Goal: Information Seeking & Learning: Learn about a topic

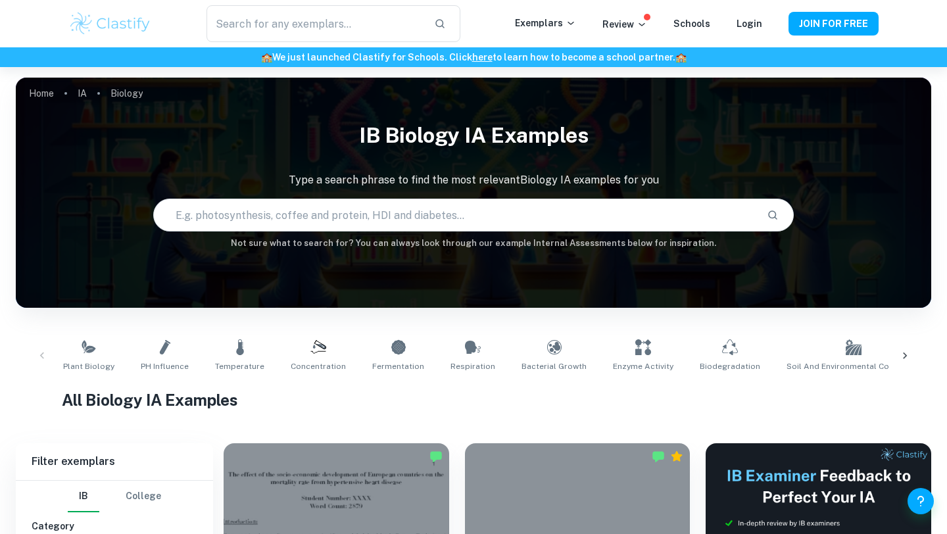
click at [98, 41] on div "​ Exemplars Review Schools Login JOIN FOR FREE" at bounding box center [474, 23] width 842 height 37
click at [98, 25] on img at bounding box center [110, 24] width 84 height 26
click at [550, 26] on p "Exemplars" at bounding box center [545, 23] width 61 height 14
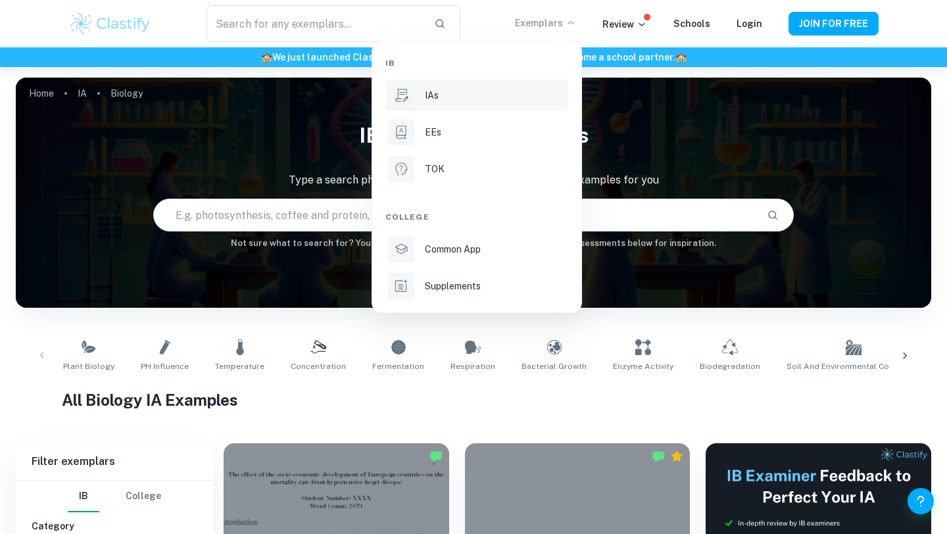
click at [457, 99] on div "IAs" at bounding box center [495, 95] width 141 height 14
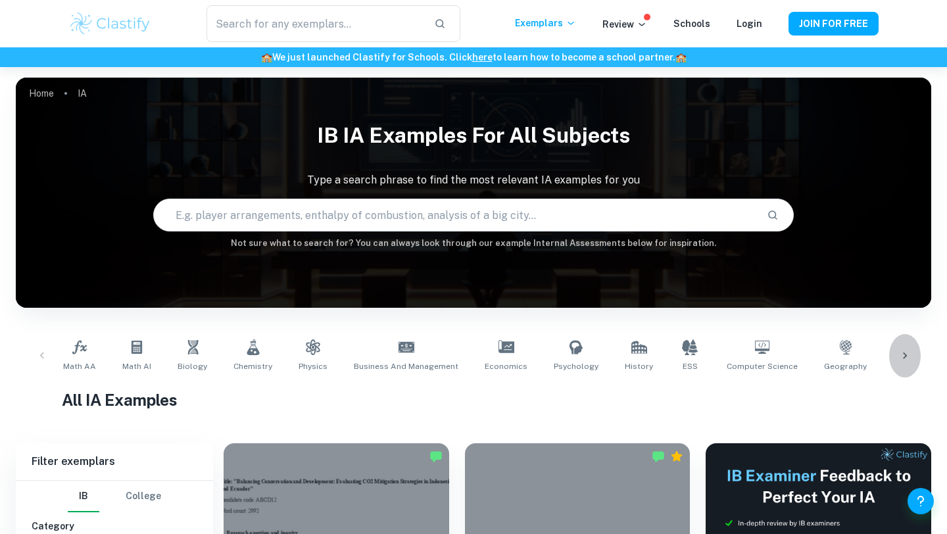
click at [906, 351] on icon at bounding box center [904, 355] width 13 height 13
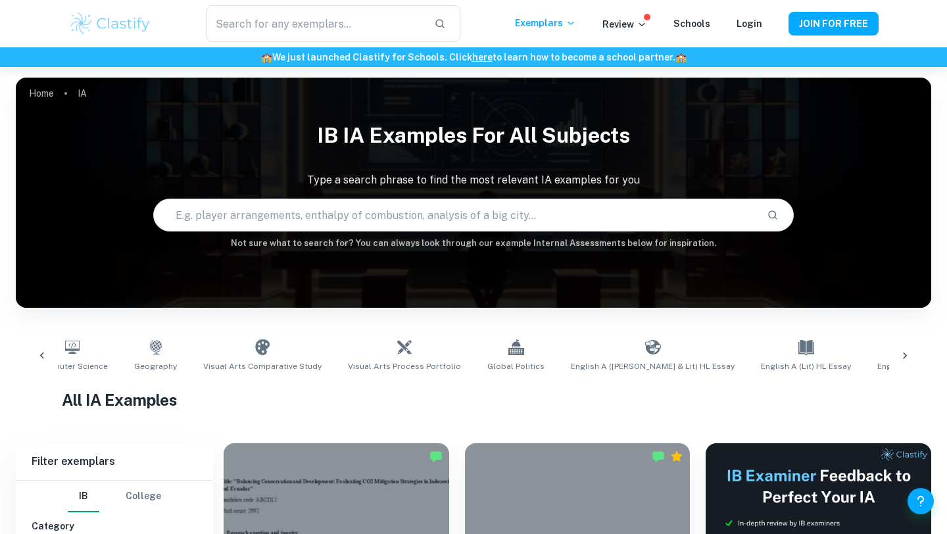
scroll to position [0, 739]
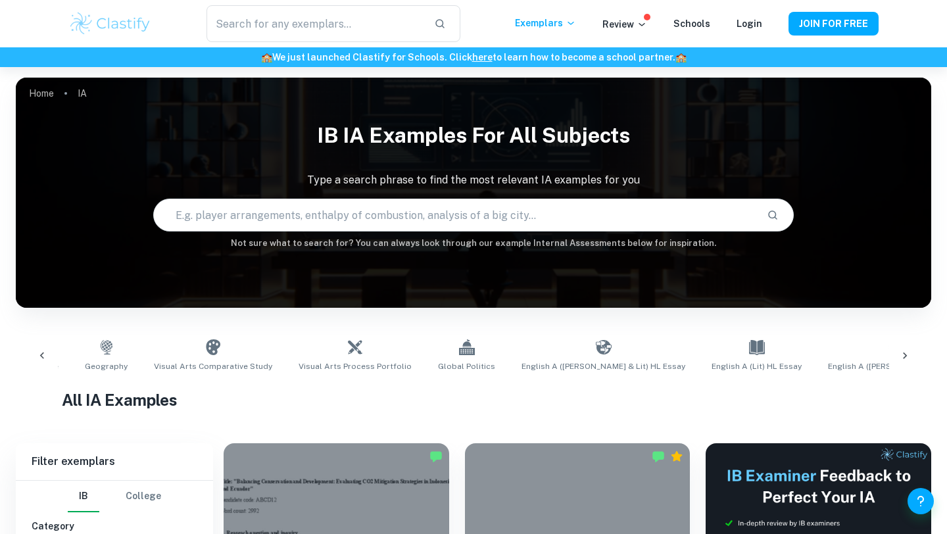
click at [554, 222] on input "text" at bounding box center [455, 215] width 602 height 37
click at [372, 16] on input "text" at bounding box center [314, 23] width 217 height 37
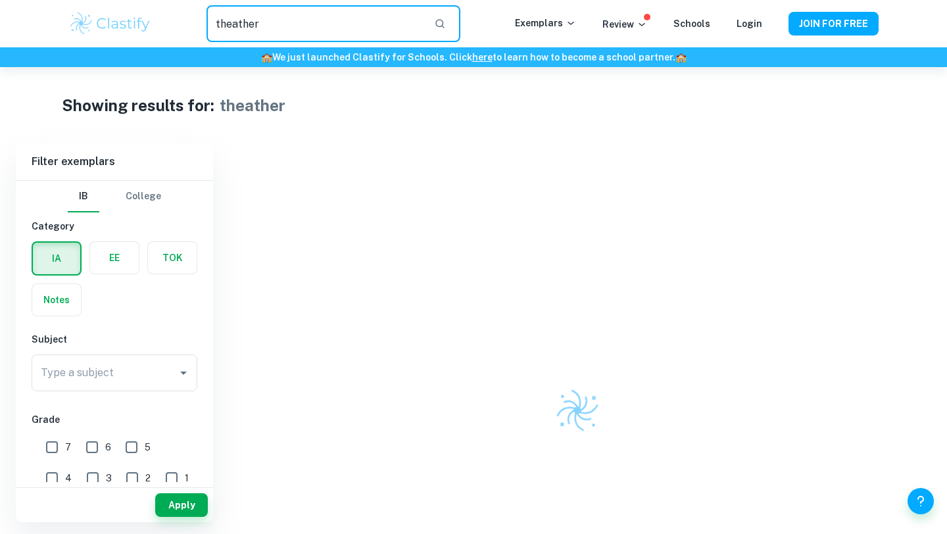
click at [230, 26] on input "theather" at bounding box center [314, 23] width 217 height 37
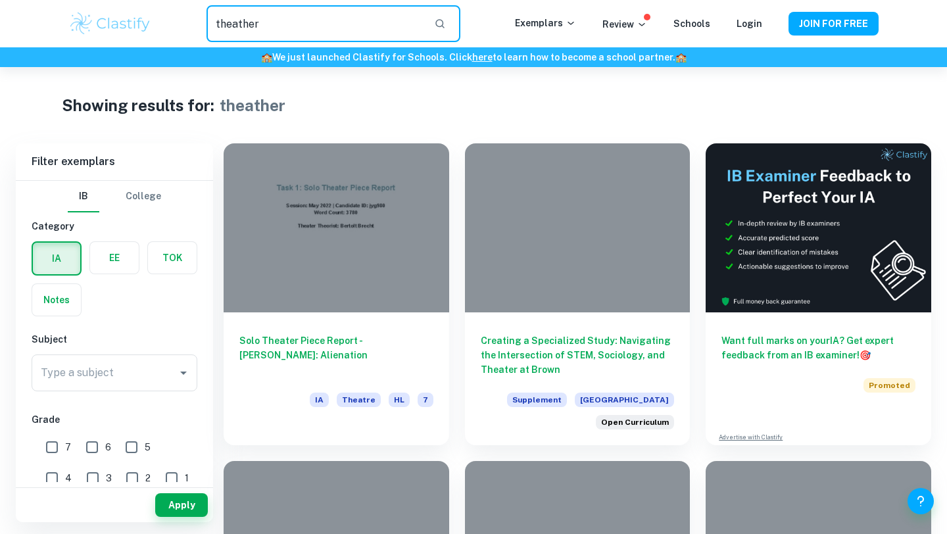
click at [249, 24] on input "theather" at bounding box center [314, 23] width 217 height 37
type input "theater"
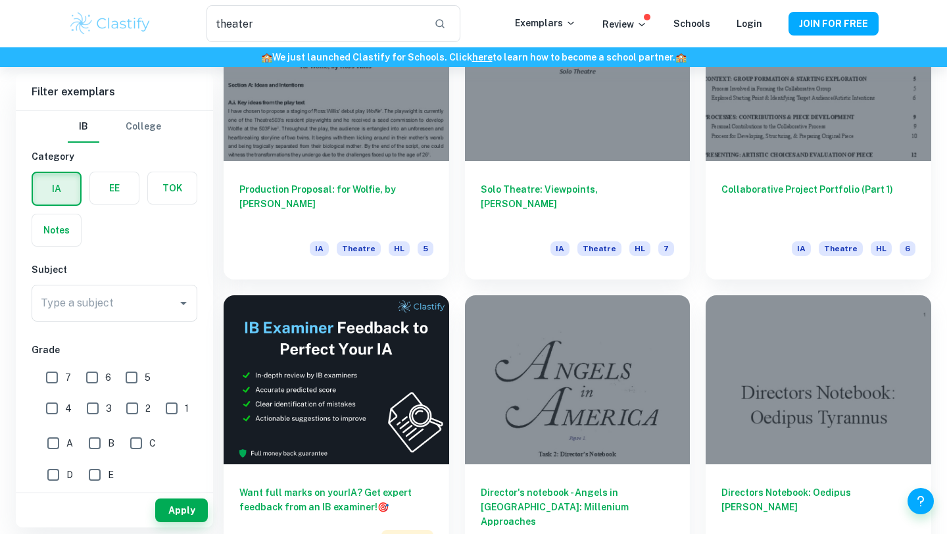
scroll to position [1748, 0]
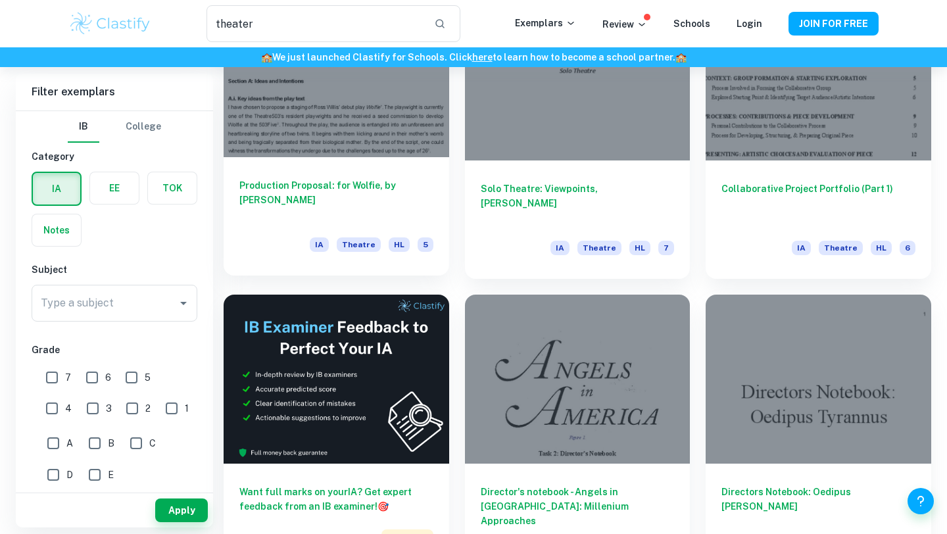
click at [383, 95] on div at bounding box center [337, 72] width 226 height 169
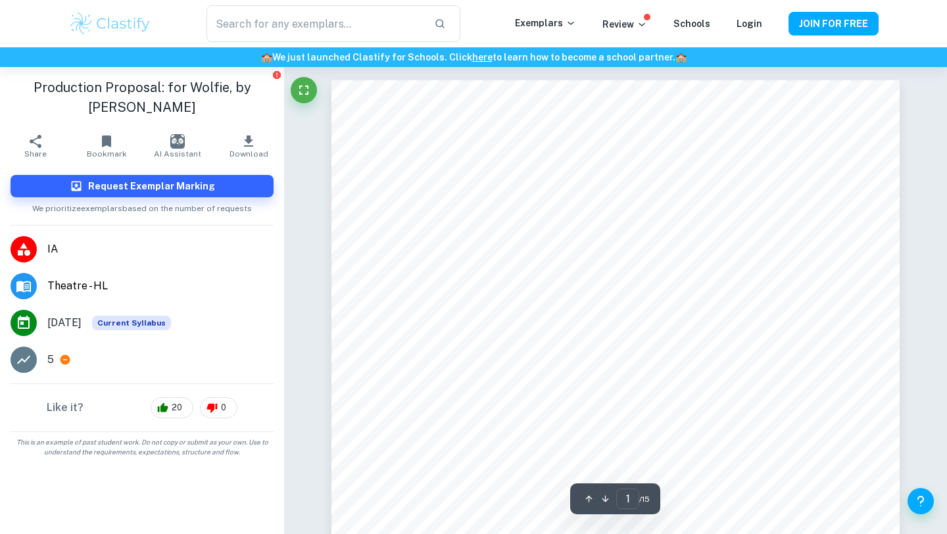
type input "theater"
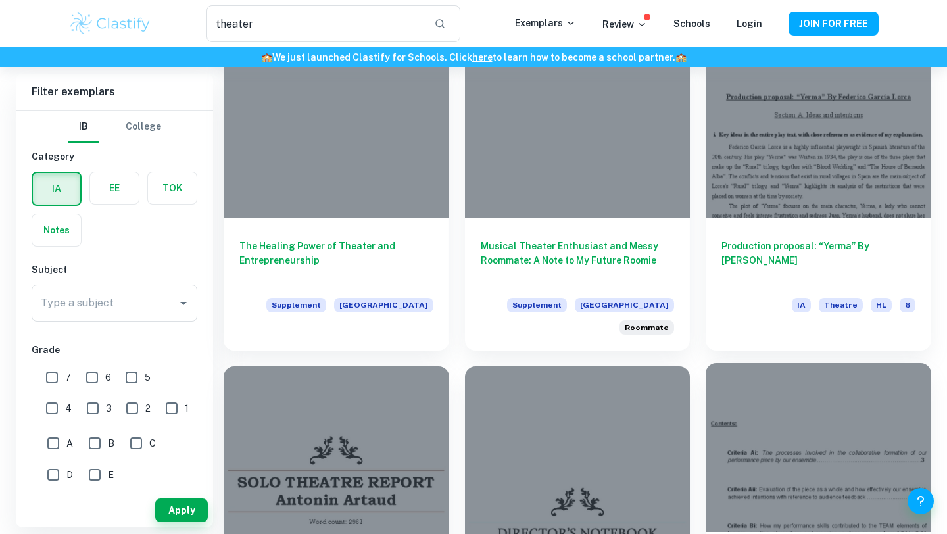
scroll to position [1038, 0]
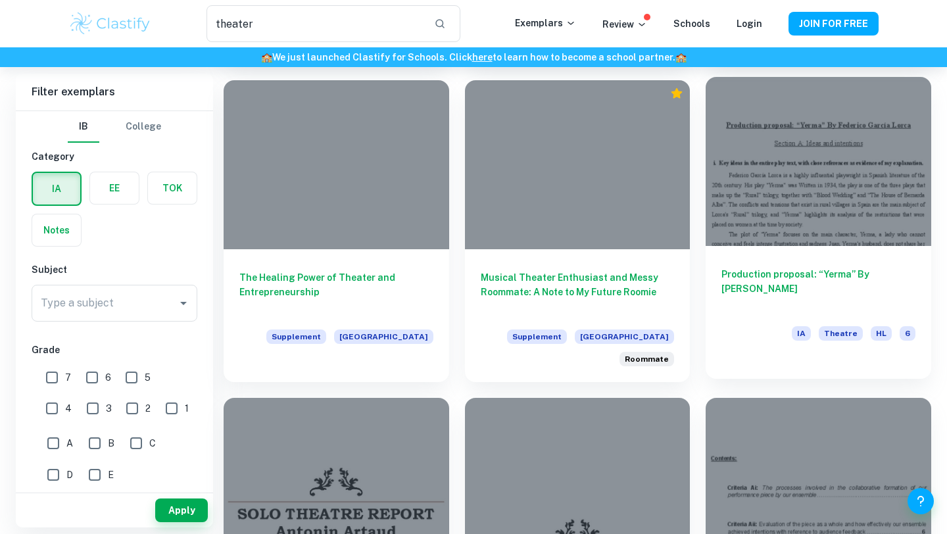
click at [813, 163] on div at bounding box center [819, 161] width 226 height 169
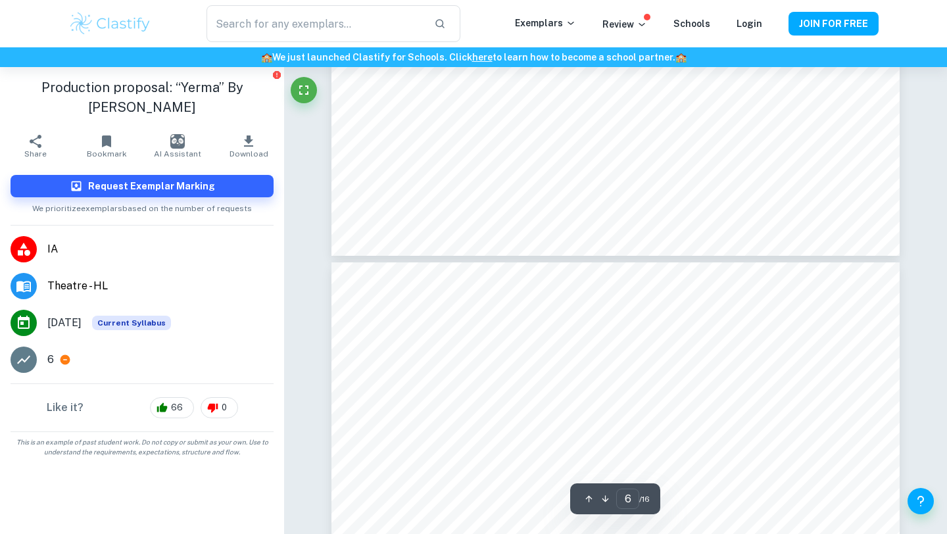
type input "5"
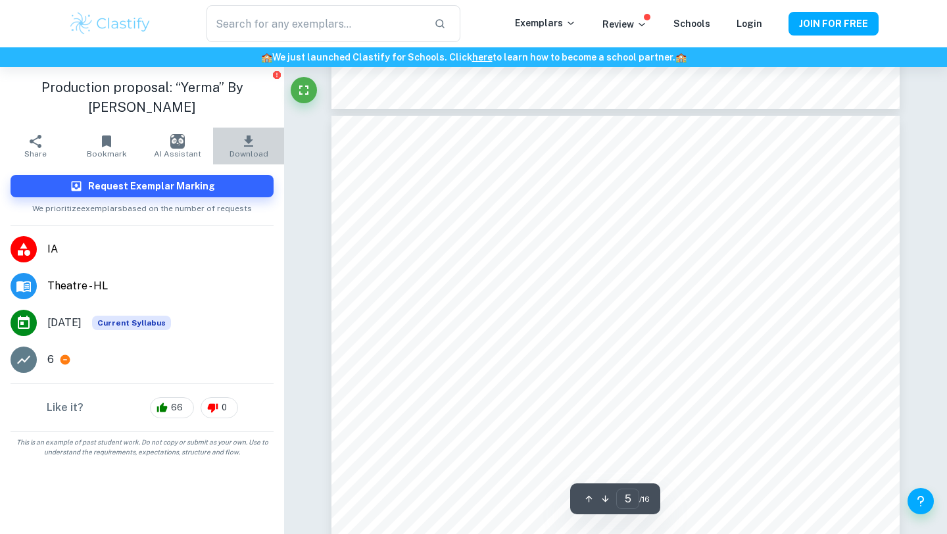
click at [246, 145] on icon "button" at bounding box center [249, 141] width 16 height 16
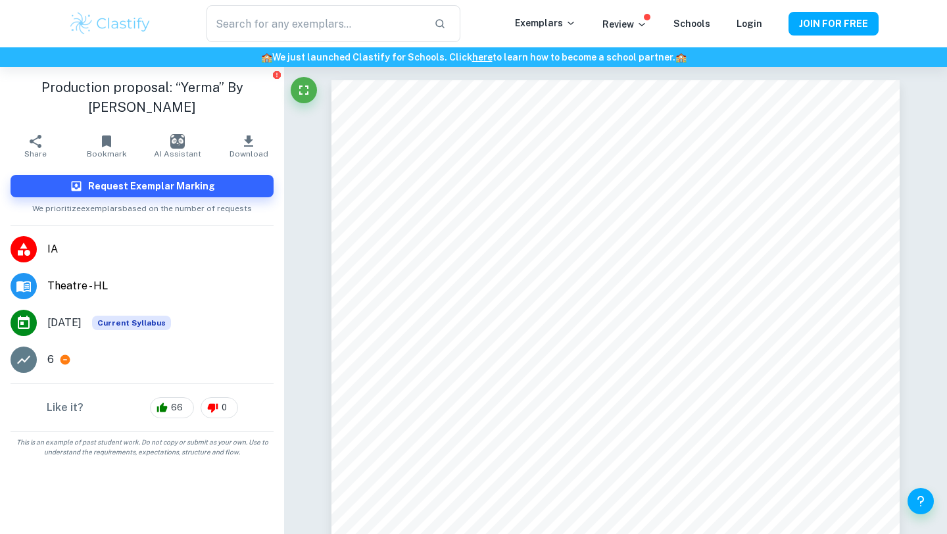
scroll to position [3383, 0]
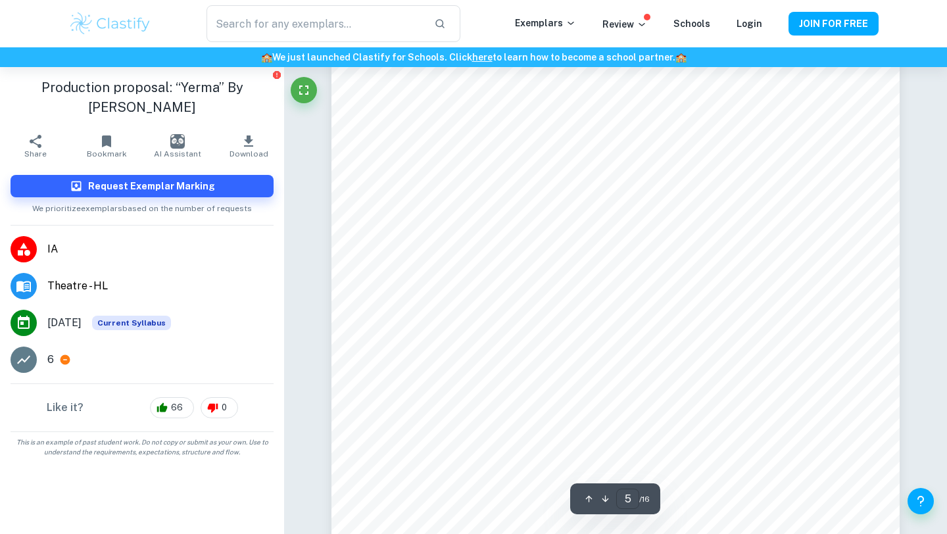
click at [585, 497] on icon "button" at bounding box center [589, 499] width 10 height 10
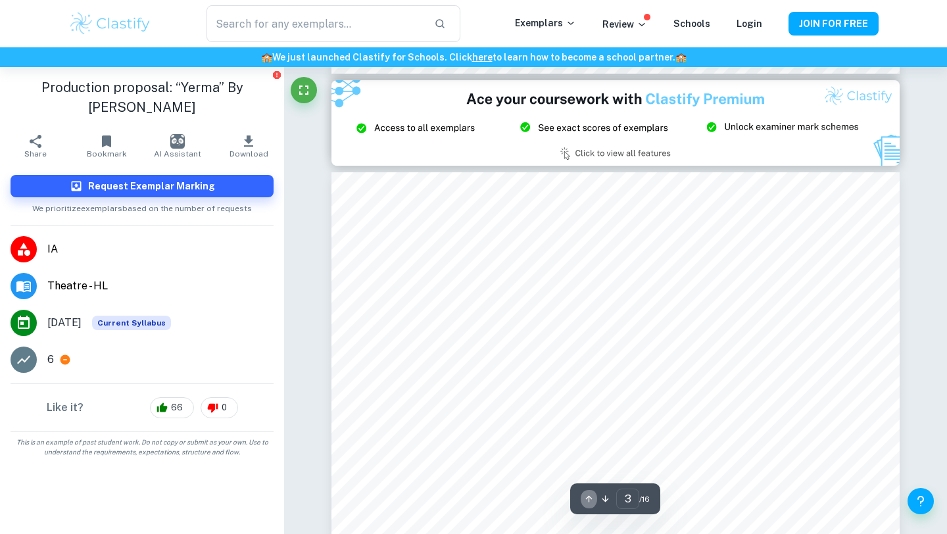
click at [585, 497] on icon "button" at bounding box center [589, 499] width 10 height 10
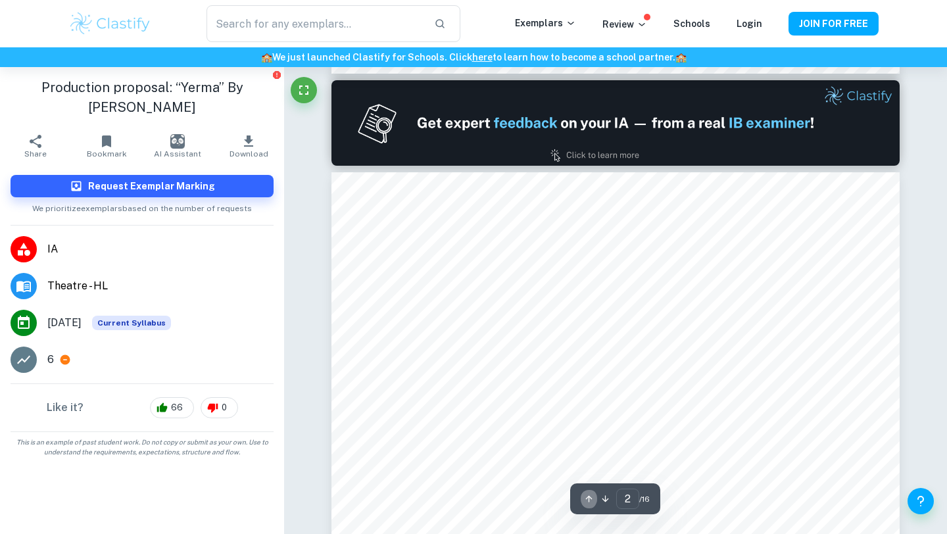
click at [585, 497] on icon "button" at bounding box center [589, 499] width 10 height 10
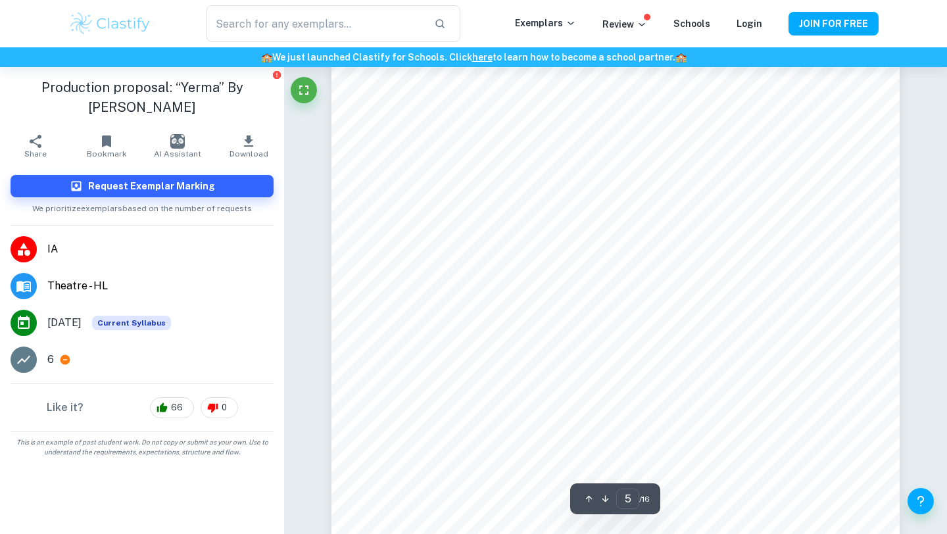
scroll to position [3570, 0]
drag, startPoint x: 62, startPoint y: 319, endPoint x: 95, endPoint y: 321, distance: 32.9
click at [96, 322] on li "[DATE] Current Syllabus" at bounding box center [142, 322] width 284 height 37
click at [82, 316] on span "[DATE]" at bounding box center [64, 323] width 34 height 16
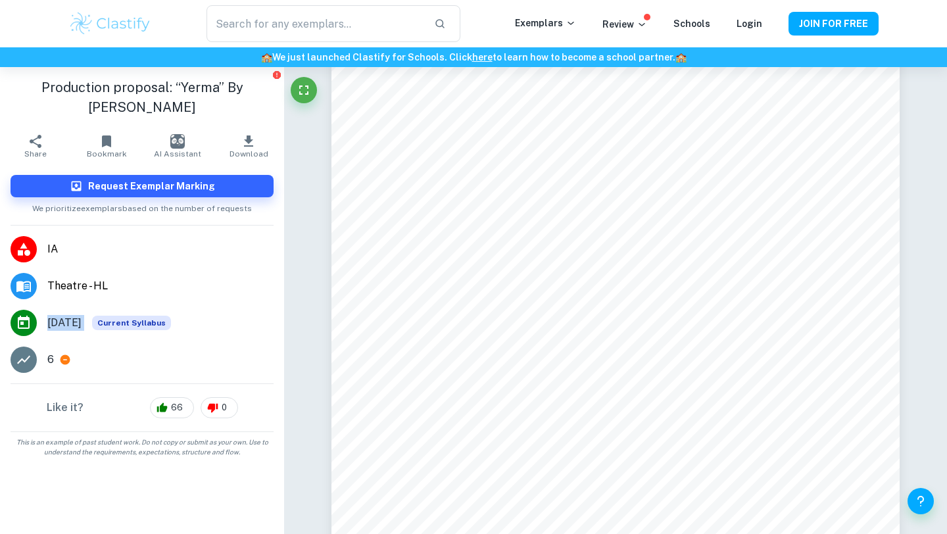
click at [82, 316] on span "[DATE]" at bounding box center [64, 323] width 34 height 16
click at [68, 324] on span "[DATE]" at bounding box center [64, 323] width 34 height 16
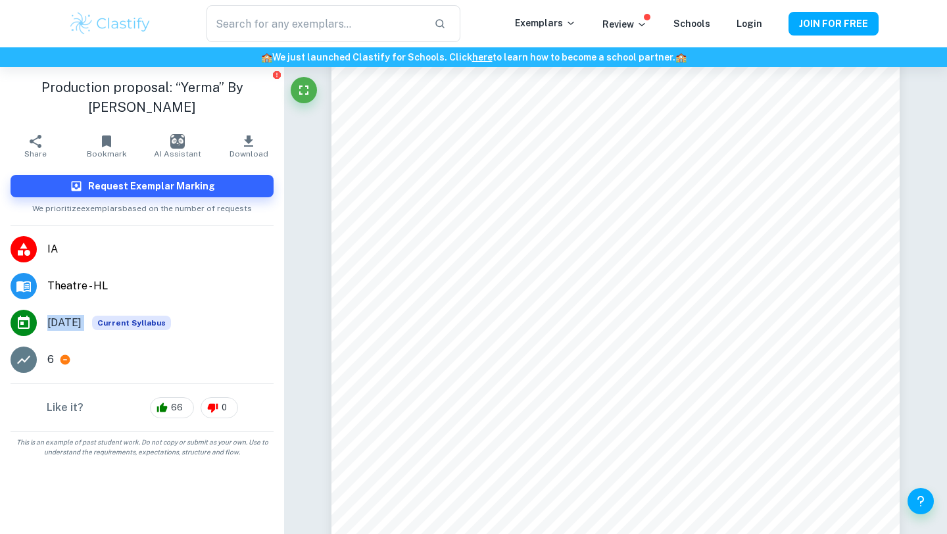
click at [68, 324] on span "[DATE]" at bounding box center [64, 323] width 34 height 16
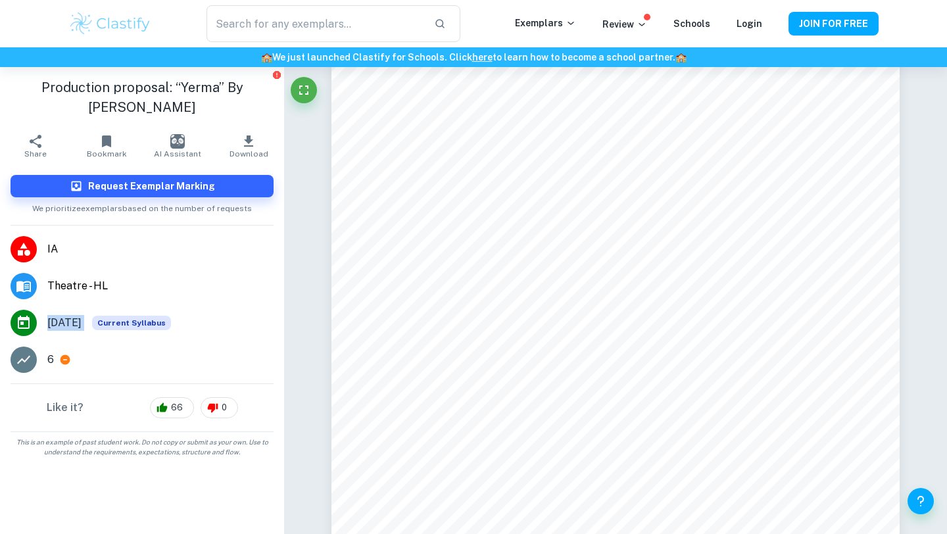
click at [68, 324] on span "[DATE]" at bounding box center [64, 323] width 34 height 16
click at [64, 322] on span "[DATE]" at bounding box center [64, 323] width 34 height 16
click at [48, 354] on p "6" at bounding box center [50, 360] width 7 height 16
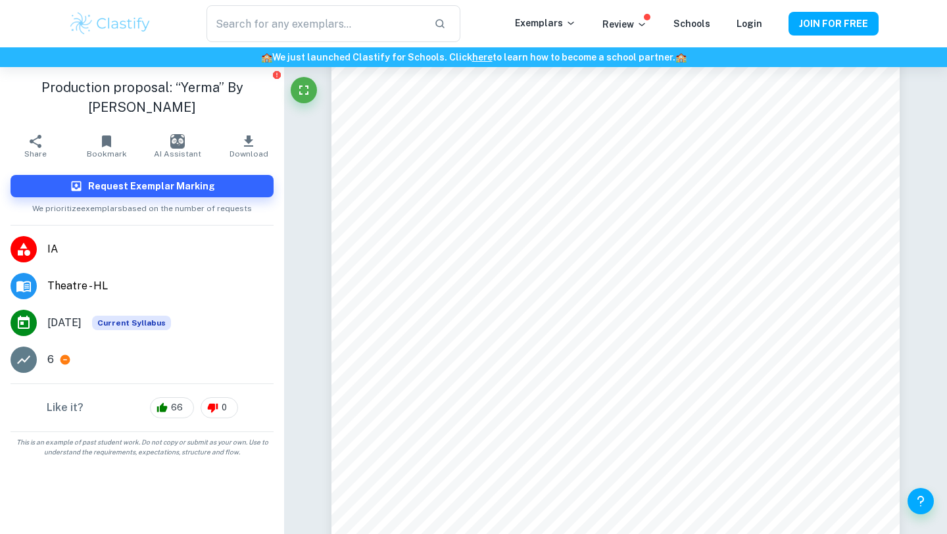
click at [69, 322] on span "[DATE]" at bounding box center [64, 323] width 34 height 16
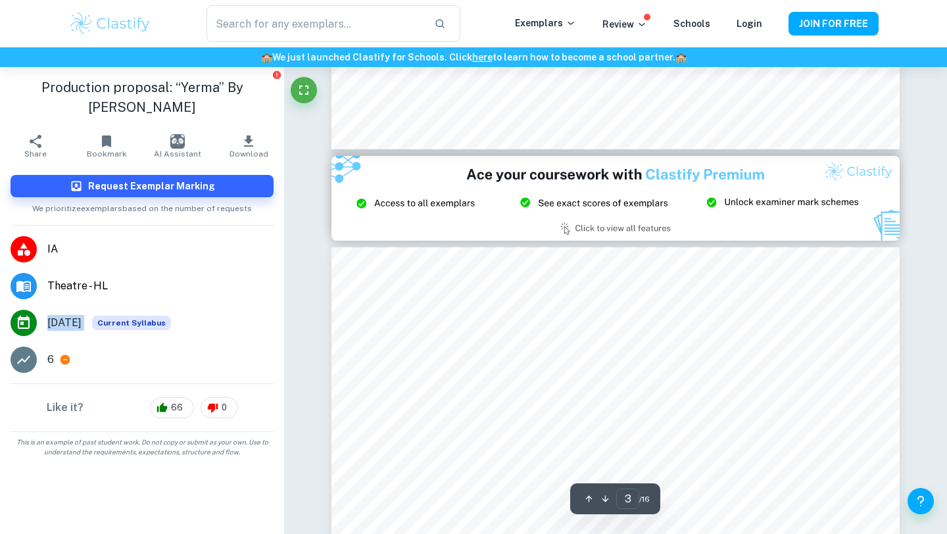
type input "2"
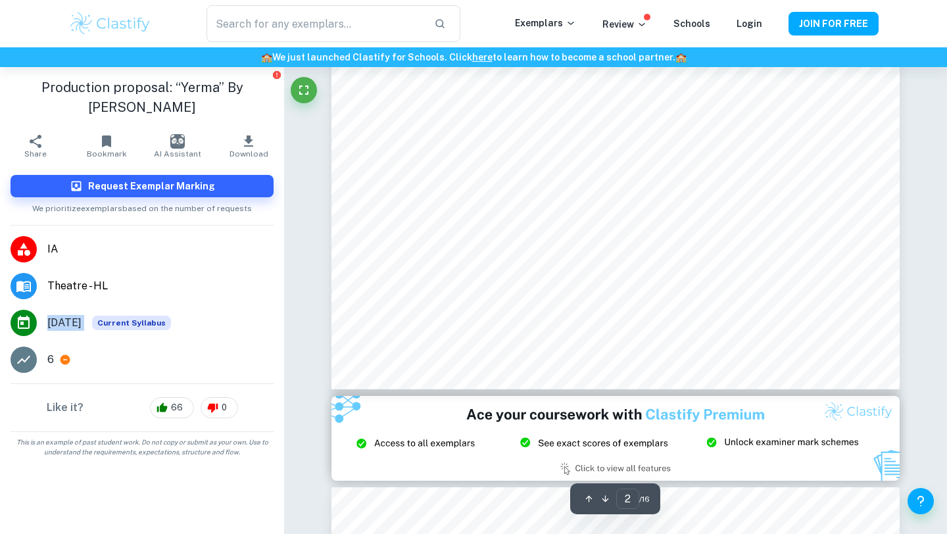
scroll to position [1365, 0]
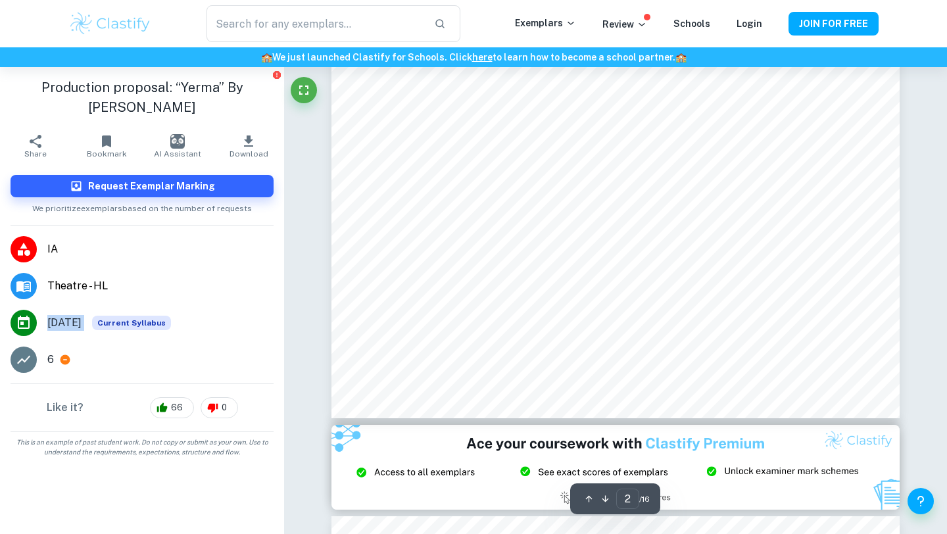
type input "theater"
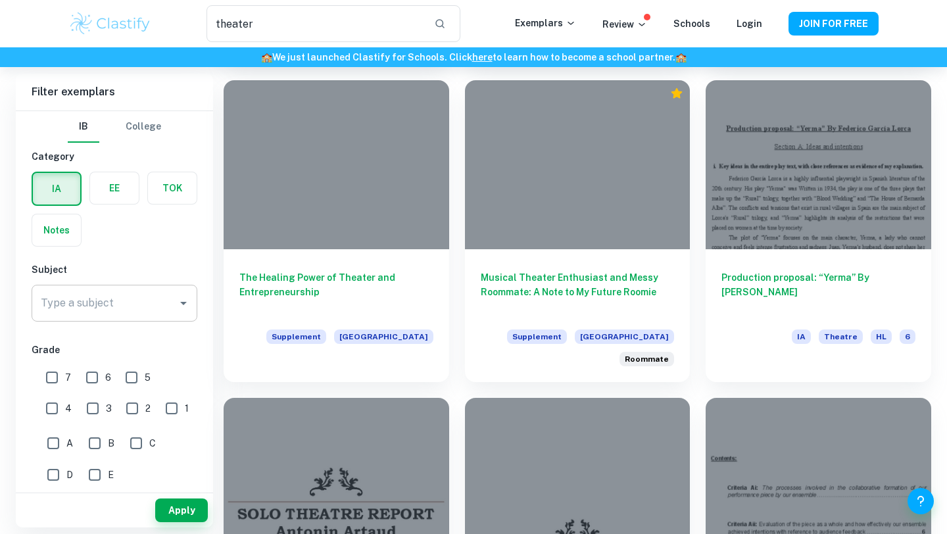
scroll to position [26, 0]
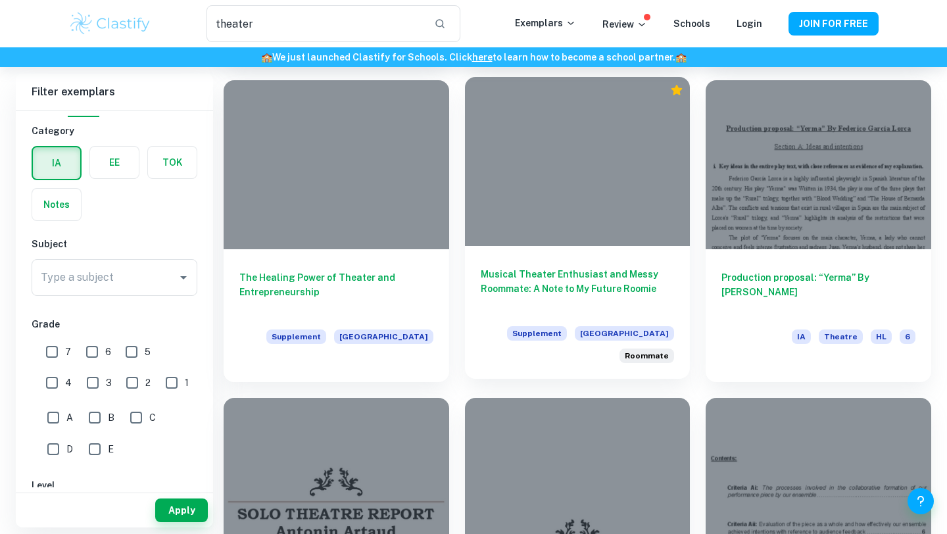
click at [594, 191] on div at bounding box center [578, 161] width 226 height 169
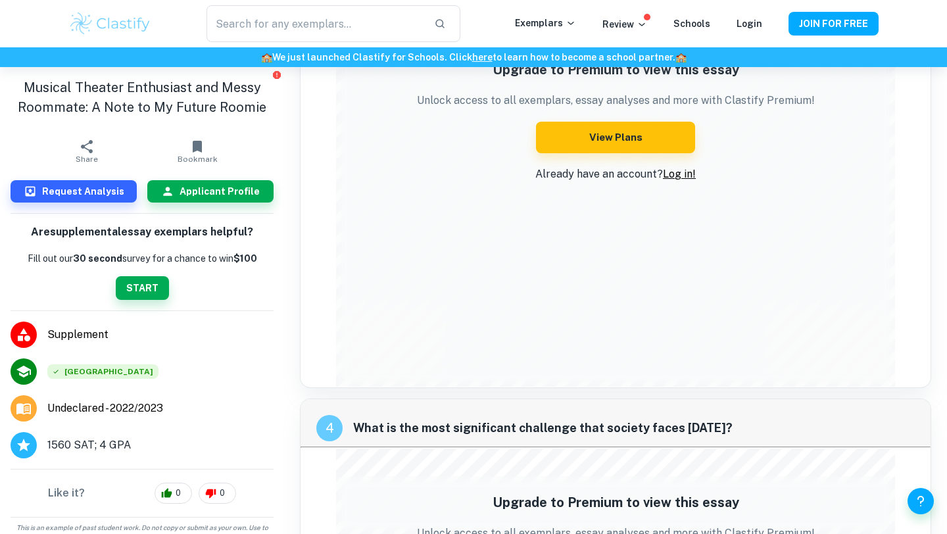
type input "theater"
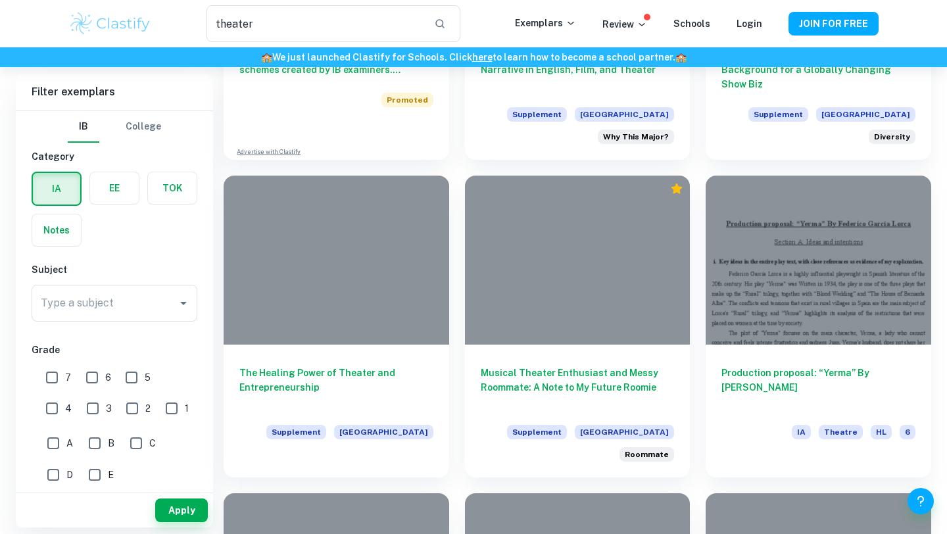
scroll to position [940, 0]
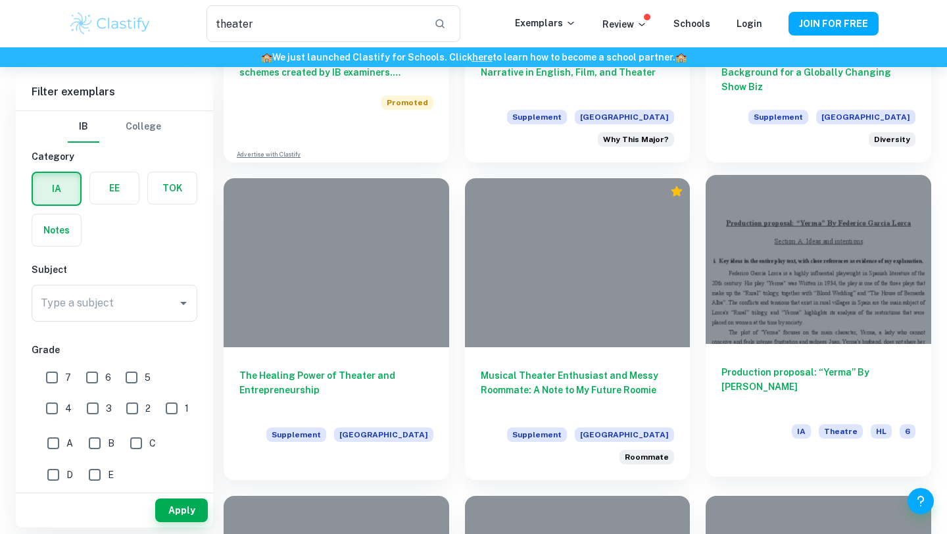
click at [738, 270] on div at bounding box center [819, 259] width 226 height 169
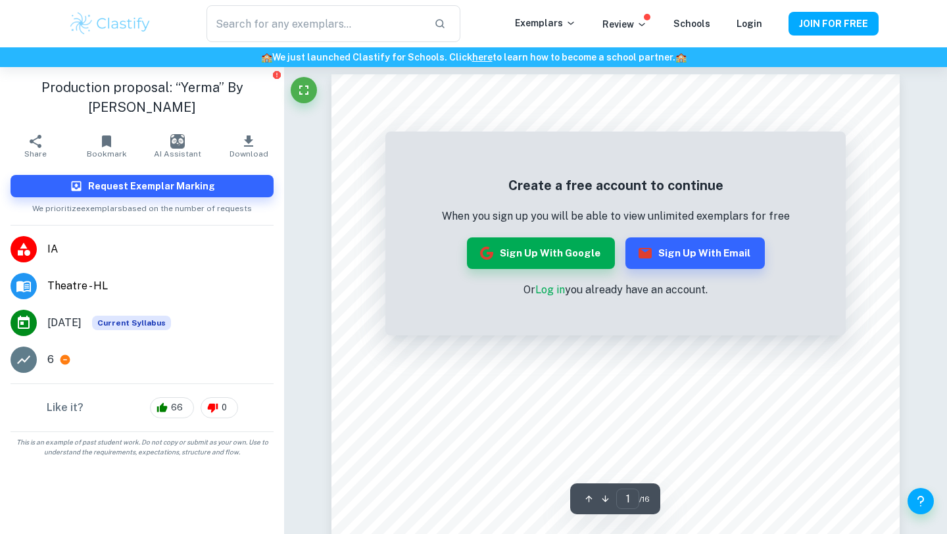
scroll to position [9, 0]
